Goal: Transaction & Acquisition: Purchase product/service

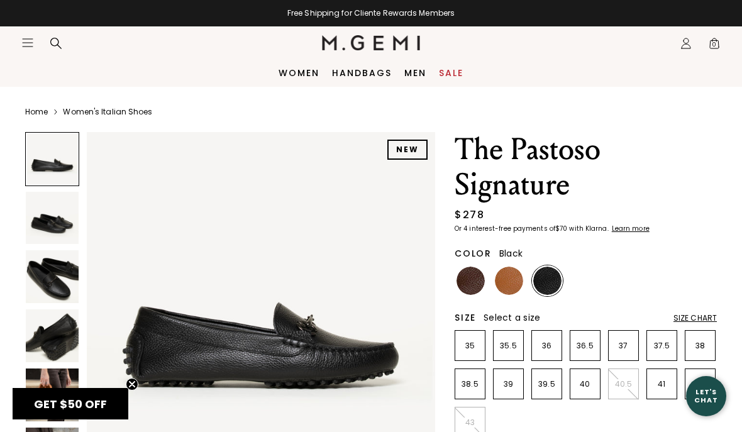
click at [508, 286] on img at bounding box center [509, 281] width 28 height 28
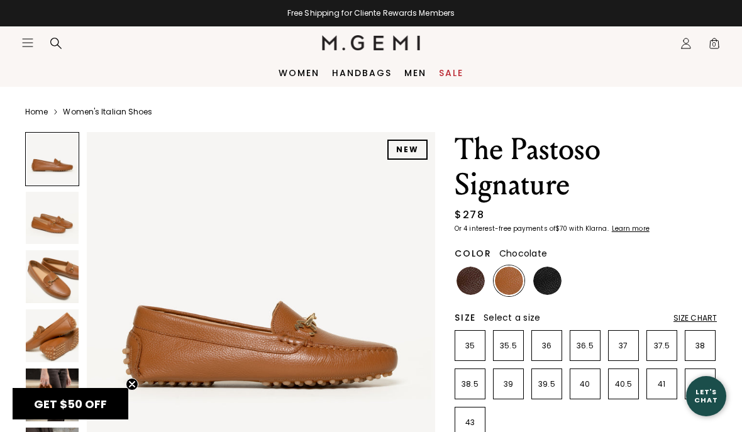
click at [471, 281] on img at bounding box center [471, 281] width 28 height 28
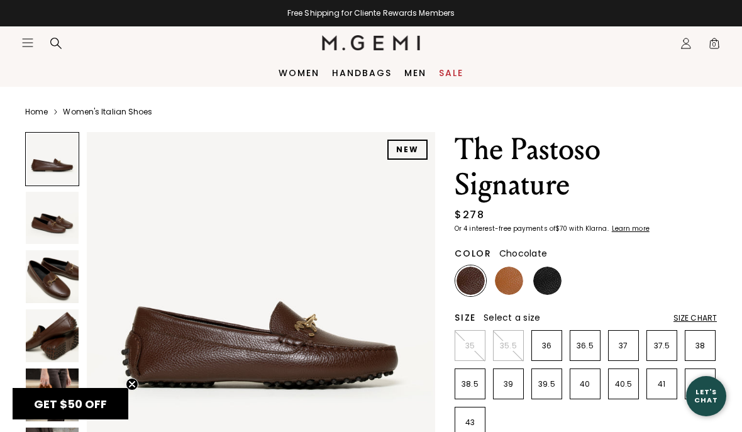
click at [60, 281] on img at bounding box center [52, 276] width 53 height 53
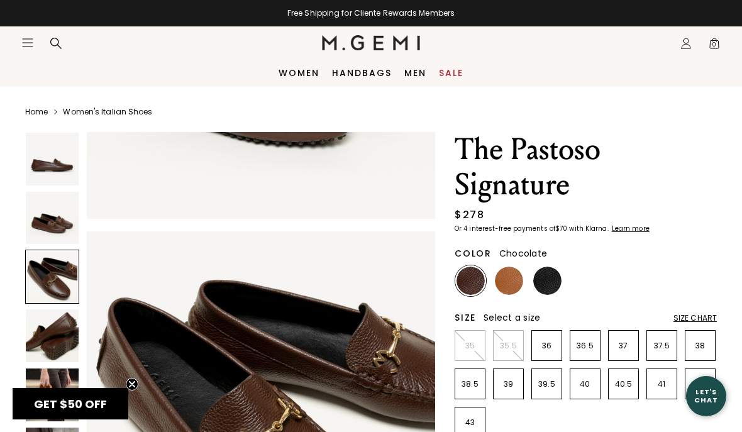
scroll to position [723, 0]
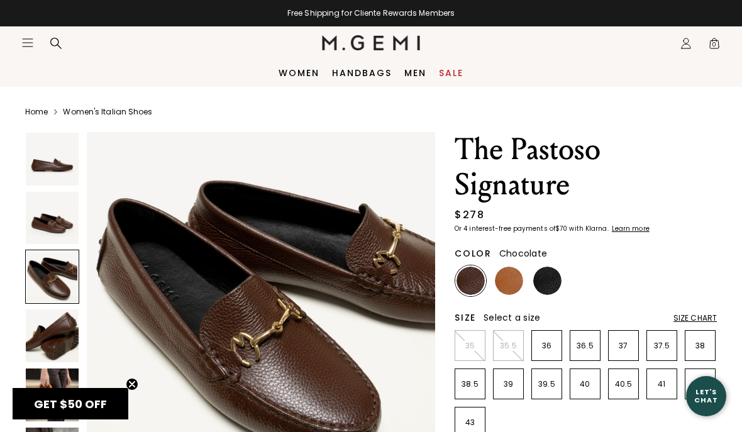
click at [549, 285] on img at bounding box center [548, 281] width 28 height 28
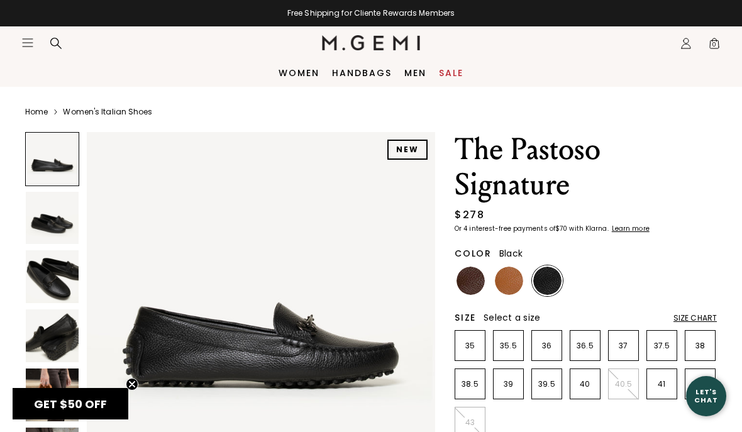
click at [470, 284] on img at bounding box center [471, 281] width 28 height 28
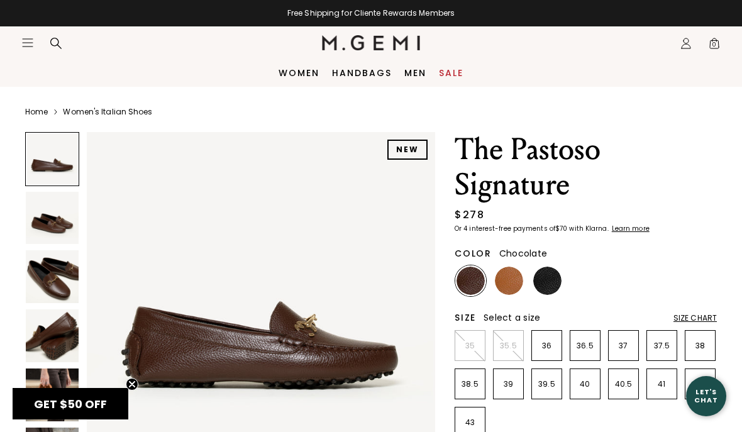
click at [547, 349] on p "36" at bounding box center [547, 346] width 30 height 10
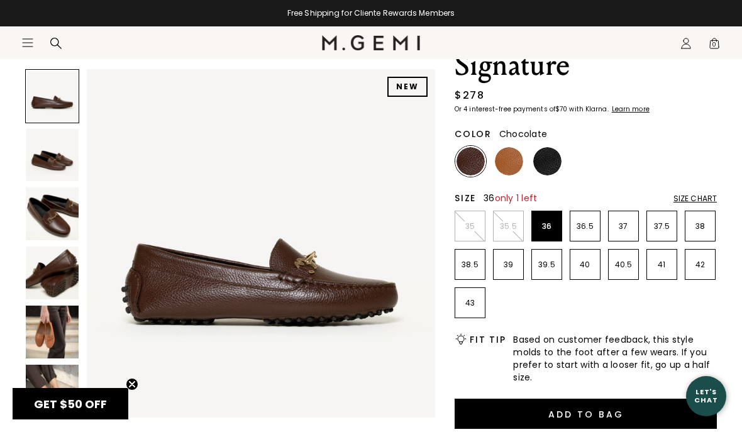
scroll to position [132, 0]
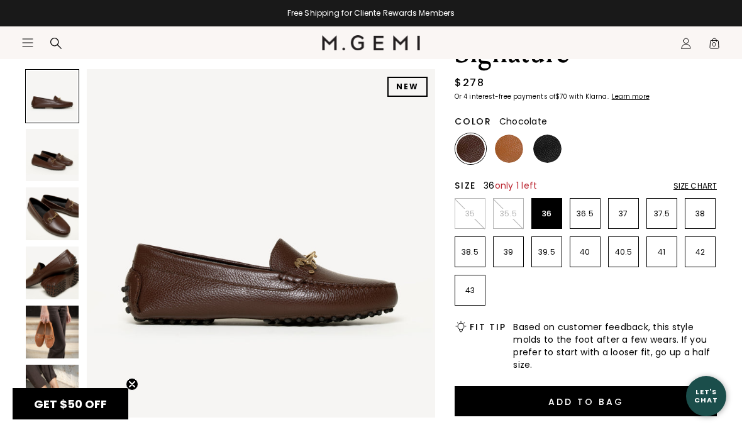
click at [563, 405] on button "Add to Bag" at bounding box center [586, 401] width 262 height 30
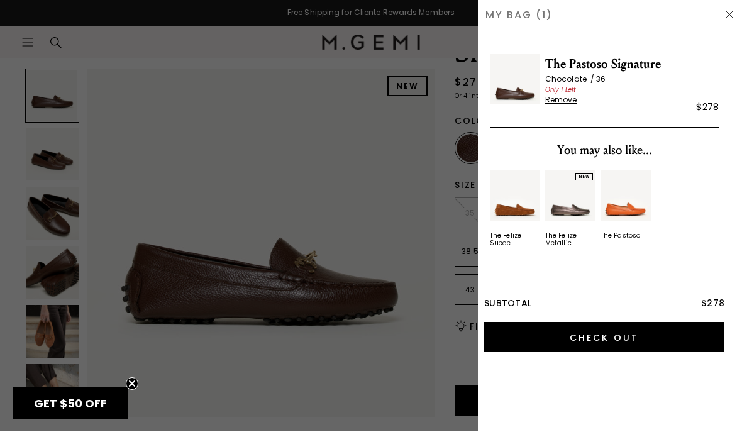
scroll to position [0, 0]
click at [726, 15] on img at bounding box center [730, 15] width 10 height 10
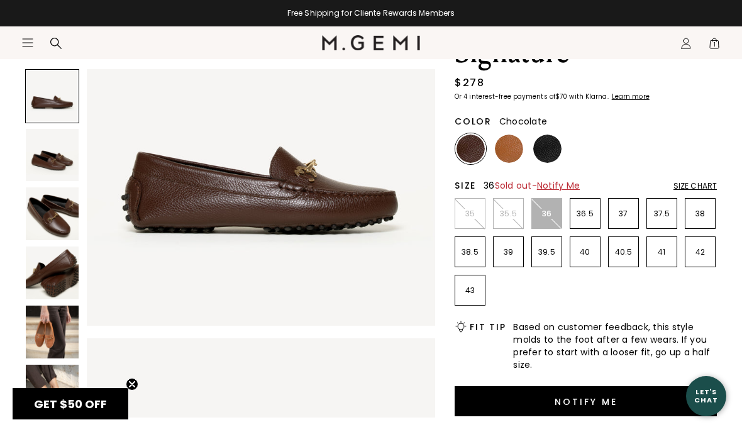
scroll to position [91, 0]
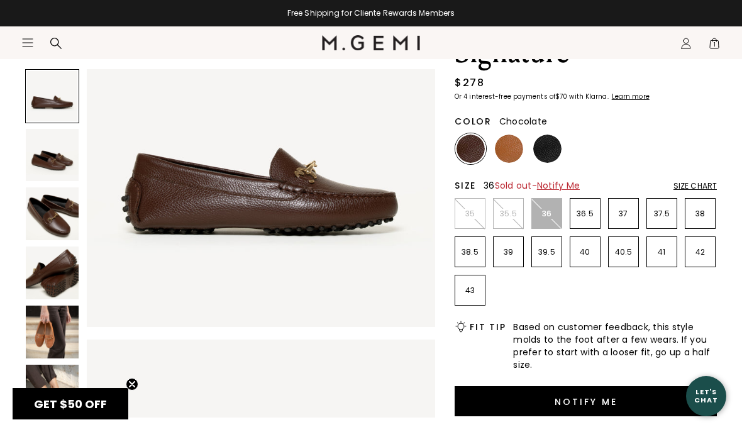
click at [510, 147] on img at bounding box center [509, 149] width 28 height 28
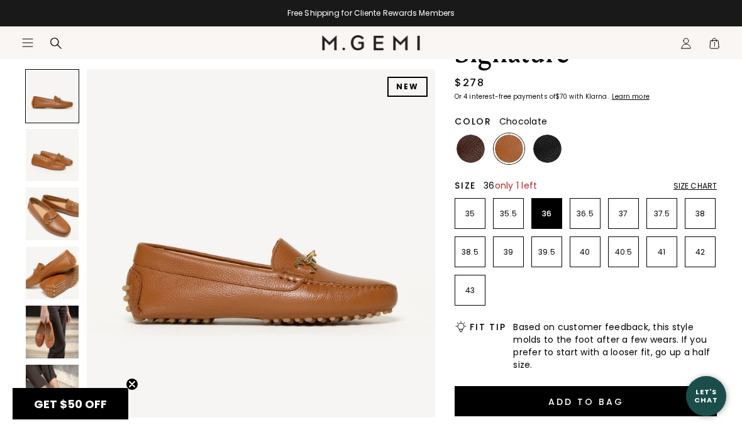
click at [476, 148] on img at bounding box center [471, 149] width 28 height 28
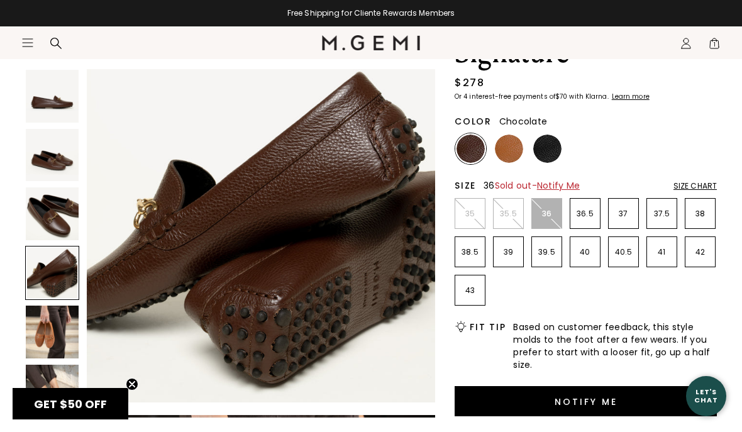
scroll to position [1100, 0]
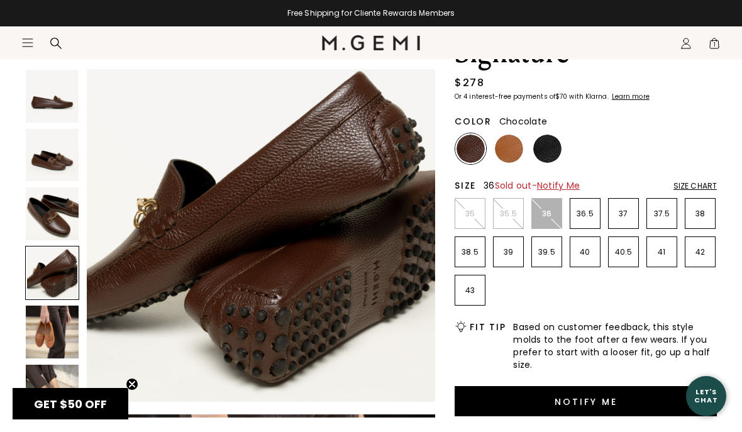
click at [712, 43] on span "1" at bounding box center [715, 46] width 13 height 13
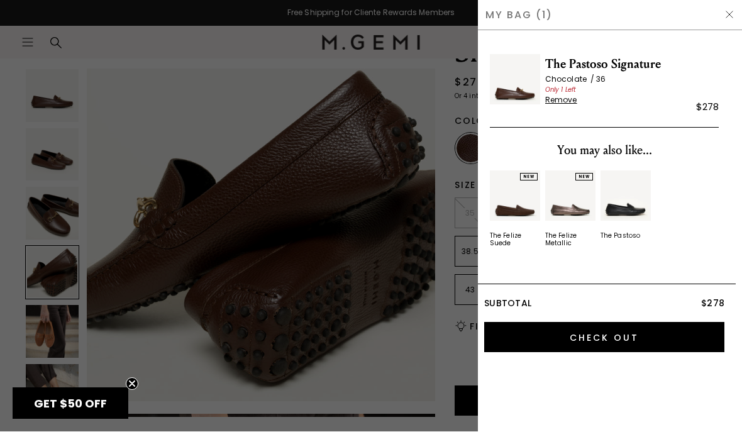
scroll to position [0, 0]
click at [571, 69] on span "The Pastoso Signature" at bounding box center [633, 65] width 174 height 20
